Goal: Transaction & Acquisition: Purchase product/service

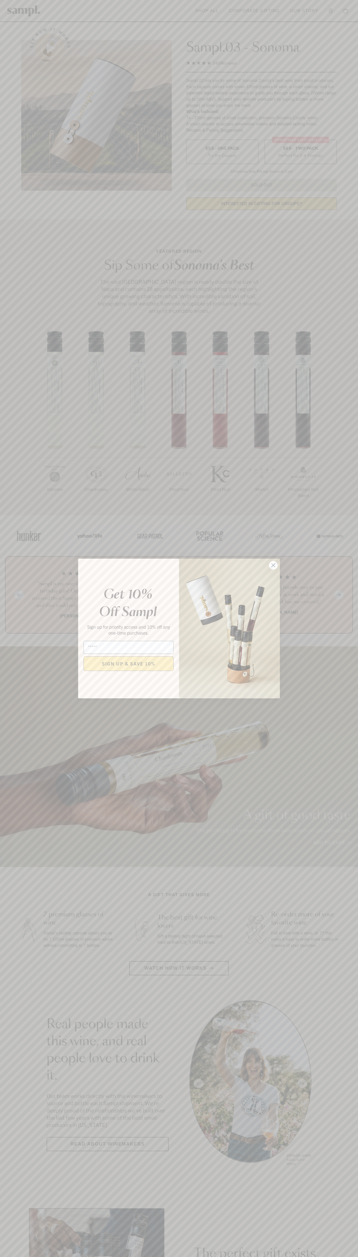
click at [273, 565] on icon "Close dialog" at bounding box center [273, 565] width 4 height 4
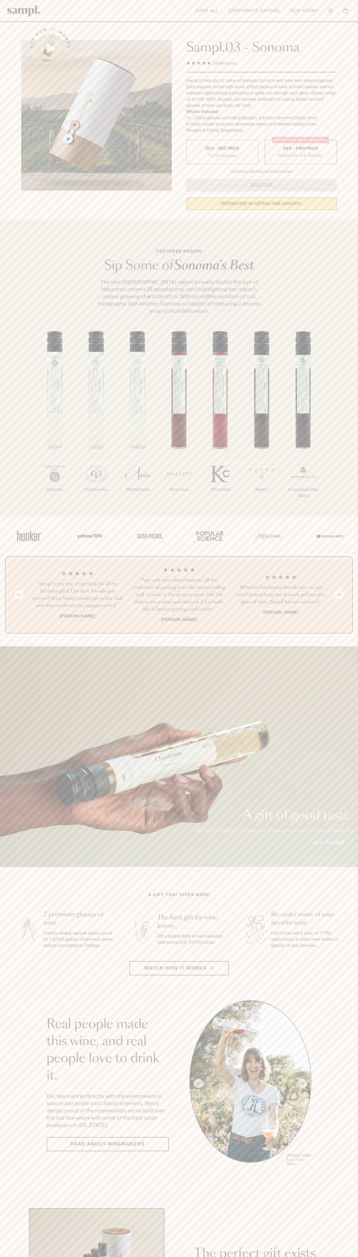
click at [300, 152] on label "Christmas SALE! Save 20% $88 - Two Pack Perfect For 2-4 Tastings" at bounding box center [300, 152] width 72 height 24
click at [179, 595] on h3 "“Not only does this eliminate all the confusion of picking from the never endin…" at bounding box center [178, 595] width 93 height 36
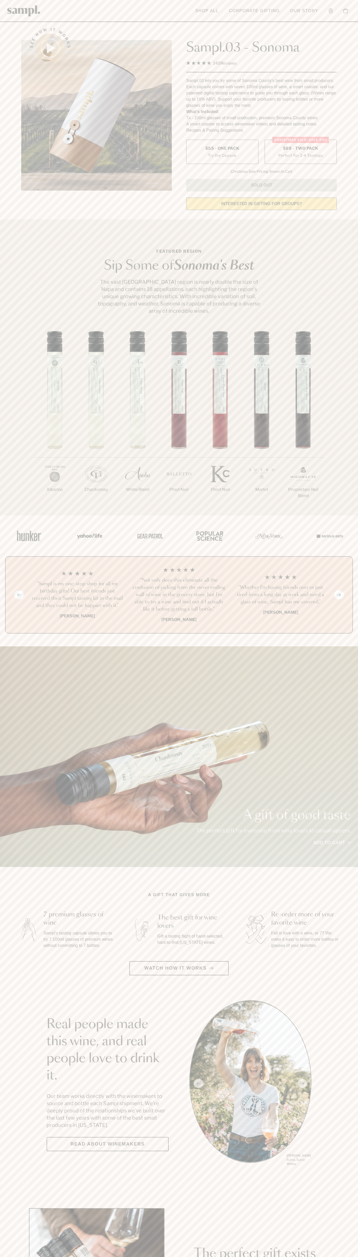
click at [235, 4] on header "Toggle navigation menu Shop All Corporate Gifting Our Story Account Story Shop …" at bounding box center [179, 11] width 358 height 22
click at [346, 1000] on section "Real people made this wine, and real people love to drink it. Our team works di…" at bounding box center [179, 1083] width 358 height 167
click at [23, 1256] on html "Skip to main content Toggle navigation menu Shop All Corporate Gifting Our Stor…" at bounding box center [179, 1212] width 358 height 2425
click at [14, 836] on div "A gift of good taste The perfect gift for everyone from wine lovers to casual s…" at bounding box center [179, 756] width 358 height 221
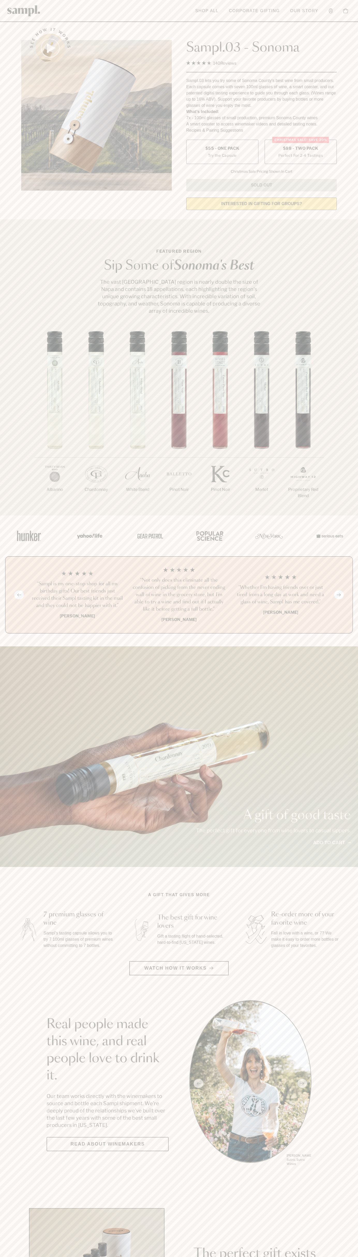
click at [300, 152] on label "Christmas SALE! Save 20% $88 - Two Pack Perfect For 2-4 Tastings" at bounding box center [300, 152] width 72 height 24
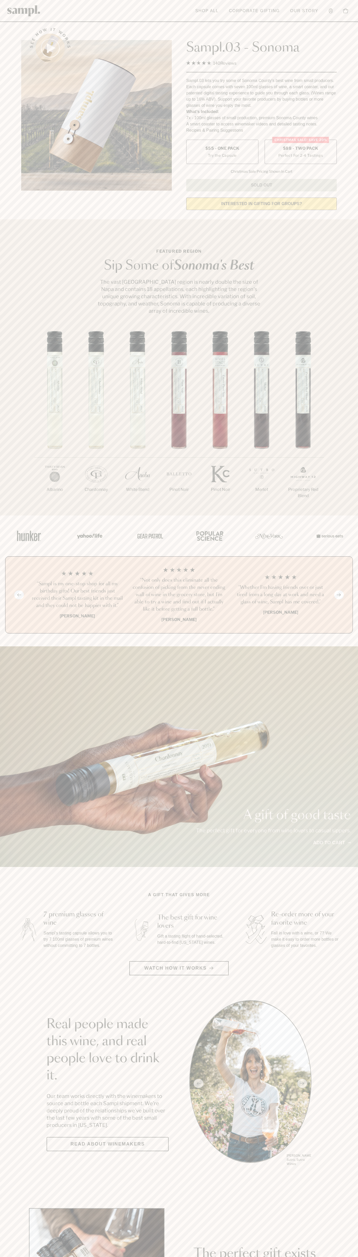
click at [179, 595] on h3 "“Not only does this eliminate all the confusion of picking from the never endin…" at bounding box center [178, 595] width 93 height 36
